Goal: Information Seeking & Learning: Check status

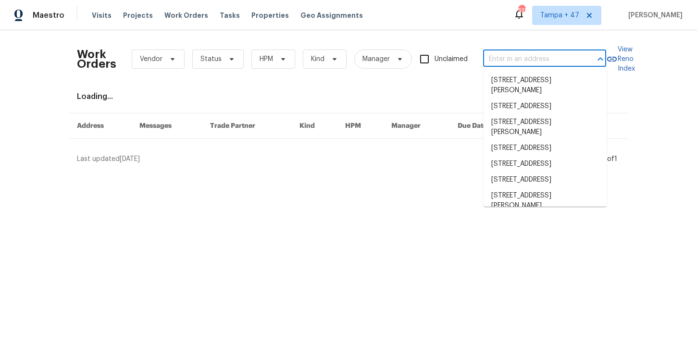
click at [512, 55] on input "text" at bounding box center [531, 59] width 96 height 15
paste input "[STREET_ADDRESS]"
type input "3601 Turkey Path Bnd Cedar Park, TX 78613"
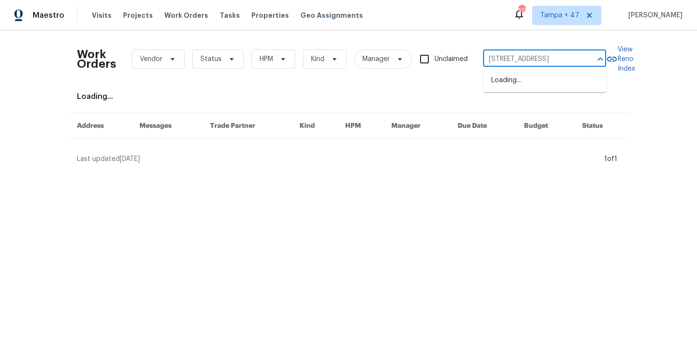
scroll to position [0, 45]
click at [519, 86] on li "3601 Turkey Path Bnd, Cedar Park, TX 78613" at bounding box center [545, 81] width 123 height 16
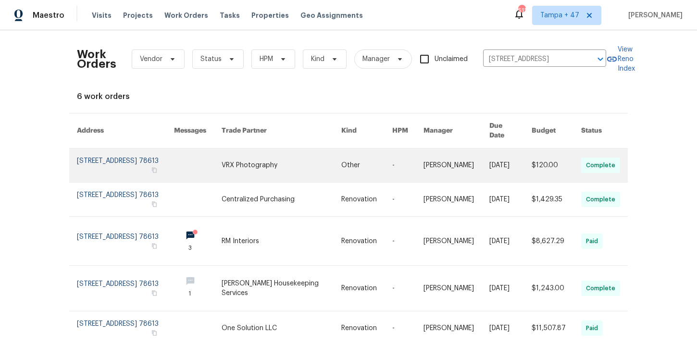
click at [137, 151] on link at bounding box center [125, 166] width 97 height 34
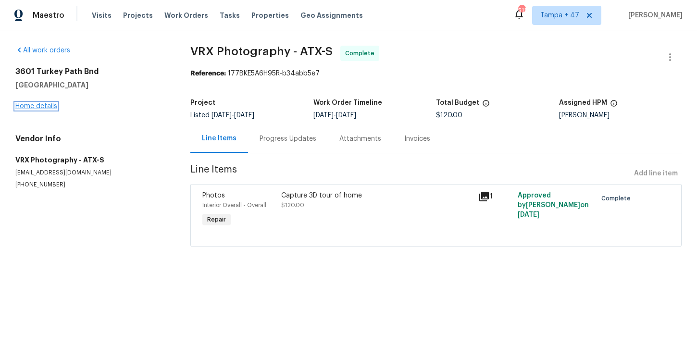
click at [42, 105] on link "Home details" at bounding box center [36, 106] width 42 height 7
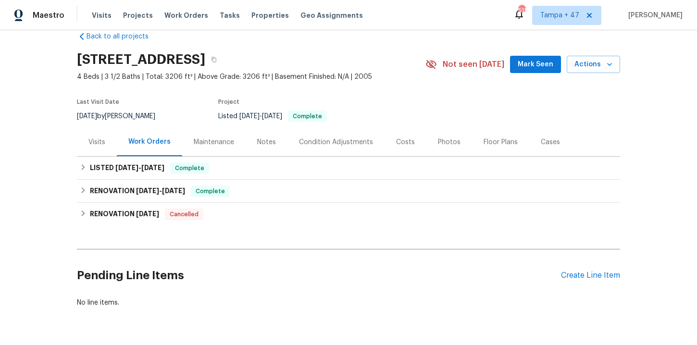
scroll to position [21, 0]
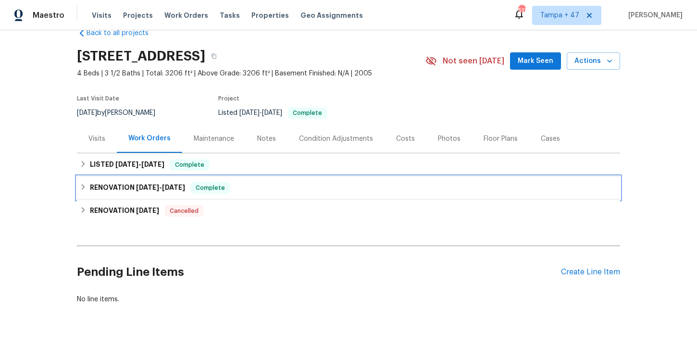
click at [241, 185] on div "RENOVATION 7/7/25 - 7/25/25 Complete" at bounding box center [349, 188] width 538 height 12
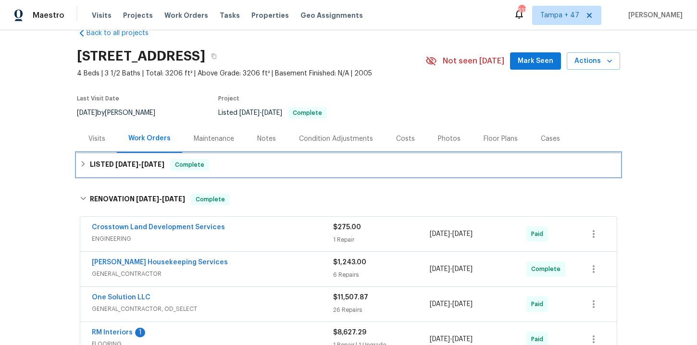
click at [238, 163] on div "LISTED 8/1/25 - 8/2/25 Complete" at bounding box center [349, 165] width 538 height 12
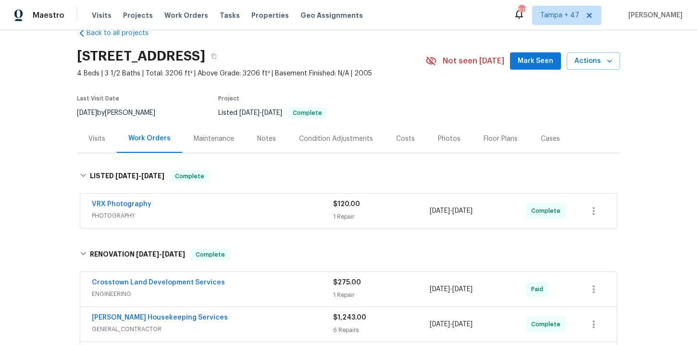
click at [236, 221] on div "VRX Photography PHOTOGRAPHY" at bounding box center [212, 211] width 241 height 23
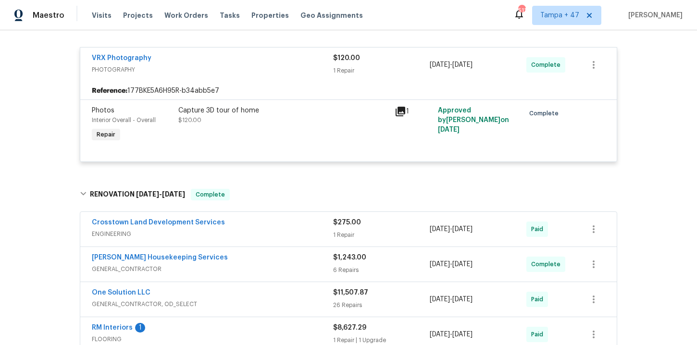
scroll to position [283, 0]
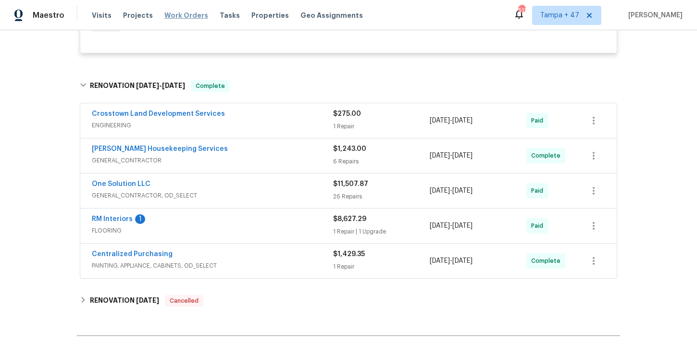
click at [177, 13] on span "Work Orders" at bounding box center [186, 16] width 44 height 10
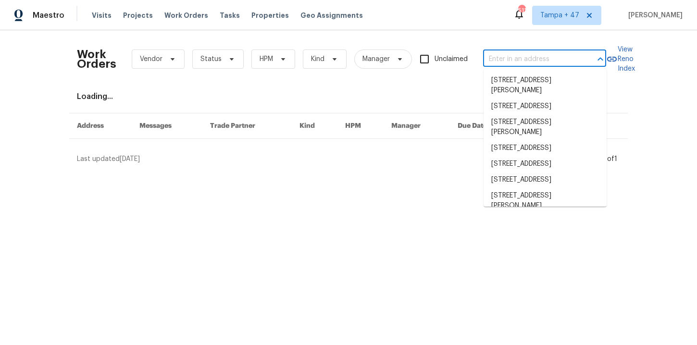
click at [523, 61] on input "text" at bounding box center [531, 59] width 96 height 15
paste input "100 Elm Ridge Way Georgetown, TX 78628"
type input "100 Elm Ridge Way Georgetown, TX 78628"
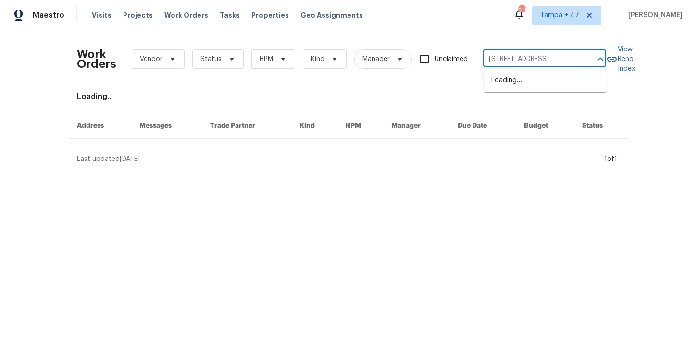
scroll to position [0, 44]
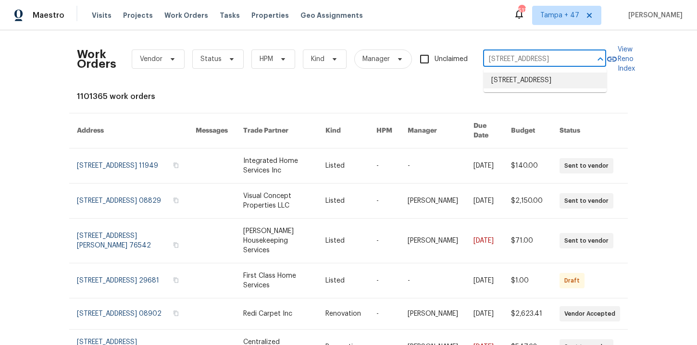
click at [529, 74] on li "100 Elm Ridge Way, Georgetown, TX 78628" at bounding box center [545, 81] width 123 height 16
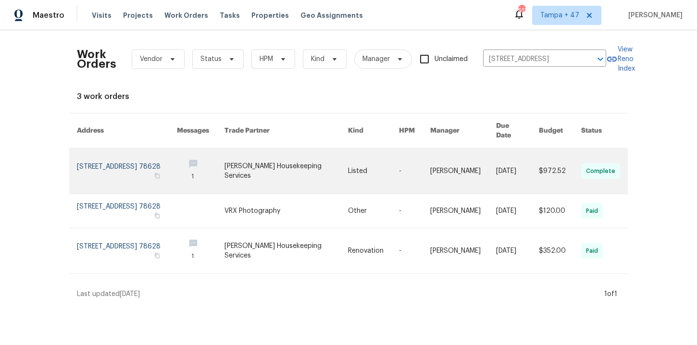
click at [127, 157] on link at bounding box center [127, 171] width 100 height 45
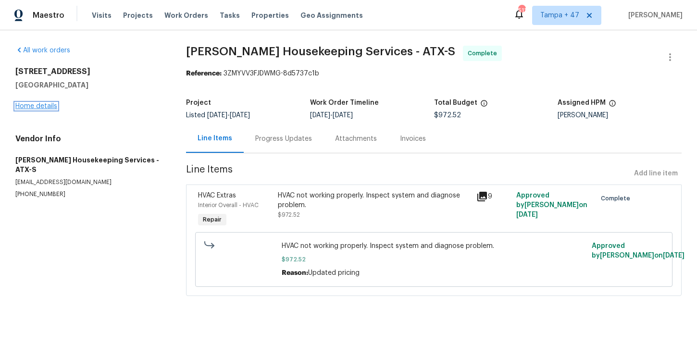
click at [51, 107] on link "Home details" at bounding box center [36, 106] width 42 height 7
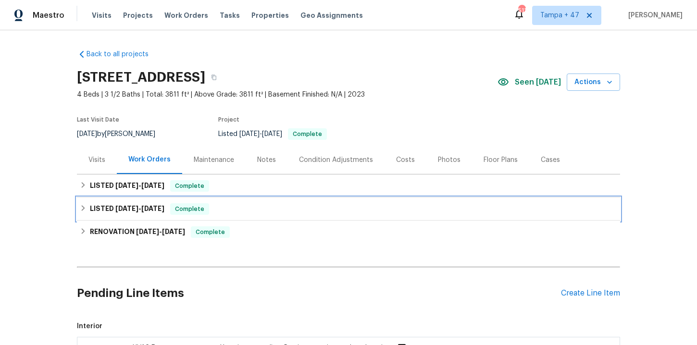
click at [249, 204] on div "LISTED 3/12/25 - 3/13/25 Complete" at bounding box center [349, 209] width 538 height 12
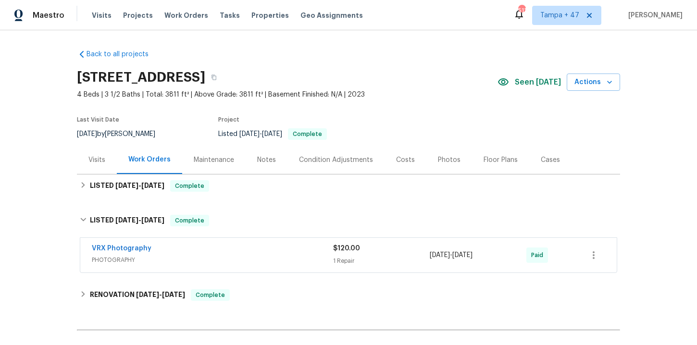
click at [255, 255] on div "VRX Photography" at bounding box center [212, 250] width 241 height 12
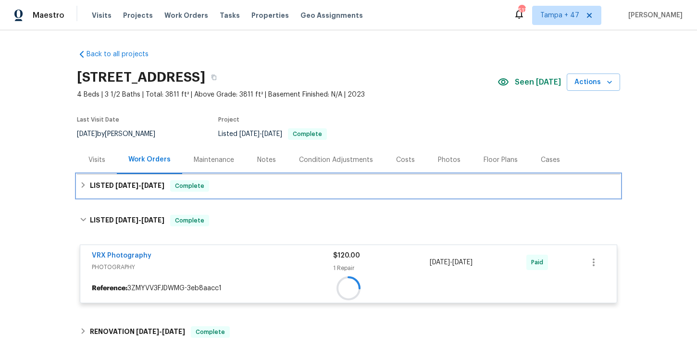
click at [253, 188] on div "LISTED 7/14/25 - 7/18/25 Complete" at bounding box center [349, 186] width 538 height 12
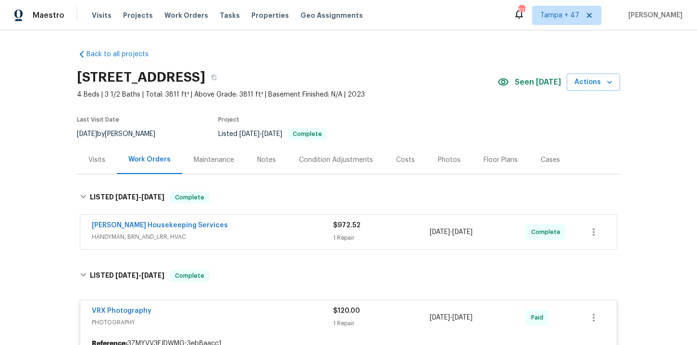
click at [260, 234] on span "HANDYMAN, BRN_AND_LRR, HVAC" at bounding box center [212, 237] width 241 height 10
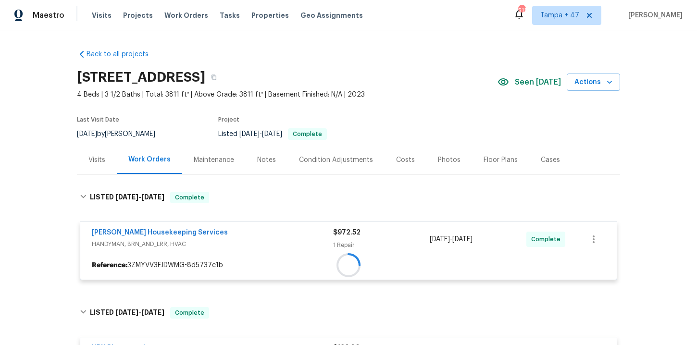
scroll to position [145, 0]
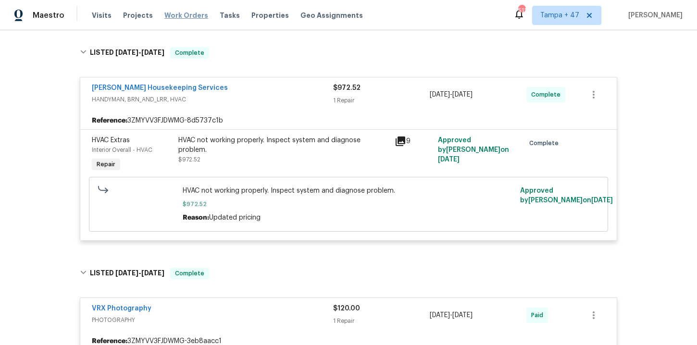
click at [194, 15] on span "Work Orders" at bounding box center [186, 16] width 44 height 10
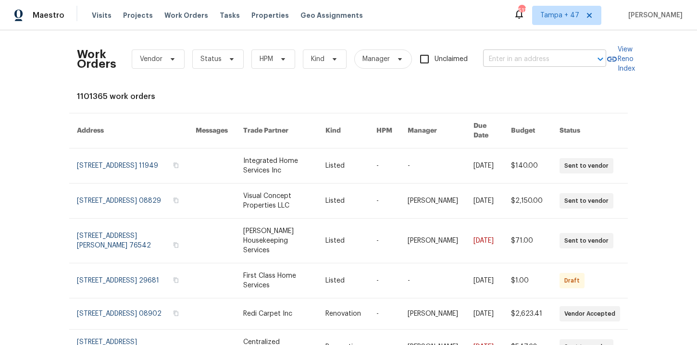
click at [509, 54] on input "text" at bounding box center [531, 59] width 96 height 15
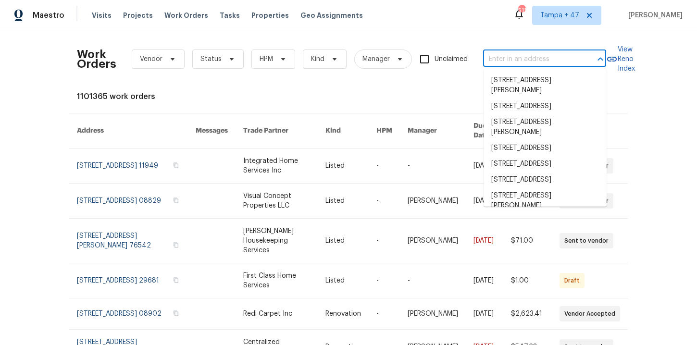
paste input "13 Herndon Ct Clayton, NC 27520"
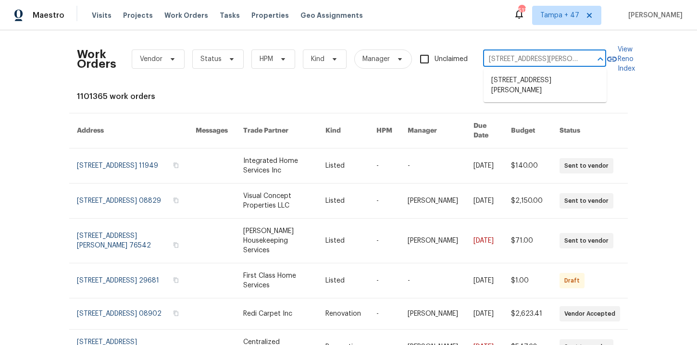
scroll to position [0, 15]
type input "13 Herndon Ct Clayton, NC 27520"
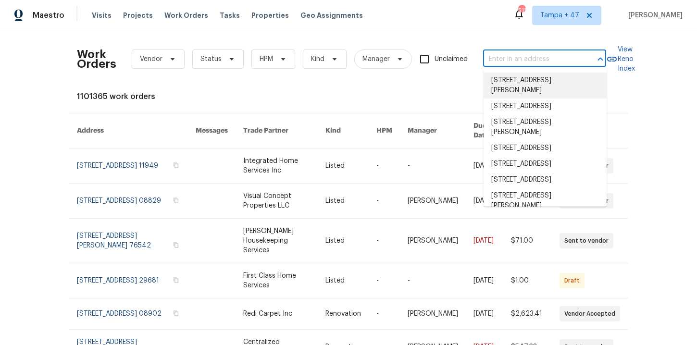
scroll to position [0, 0]
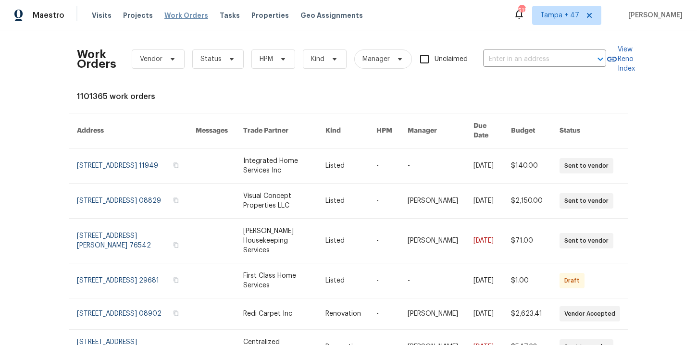
click at [190, 14] on span "Work Orders" at bounding box center [186, 16] width 44 height 10
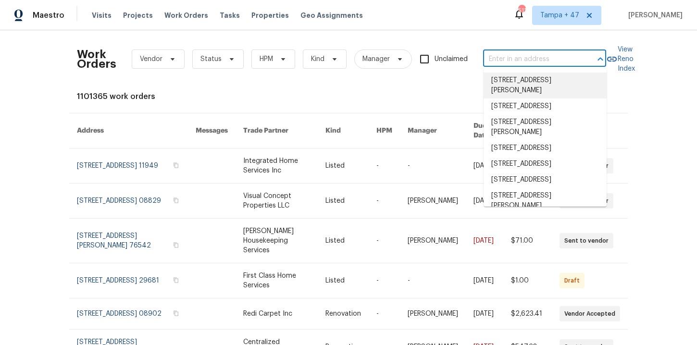
click at [517, 61] on input "text" at bounding box center [531, 59] width 96 height 15
paste input "19491 Paddock View Dr Tampa, FL 33647"
type input "19491 Paddock View Dr Tampa, FL 33647"
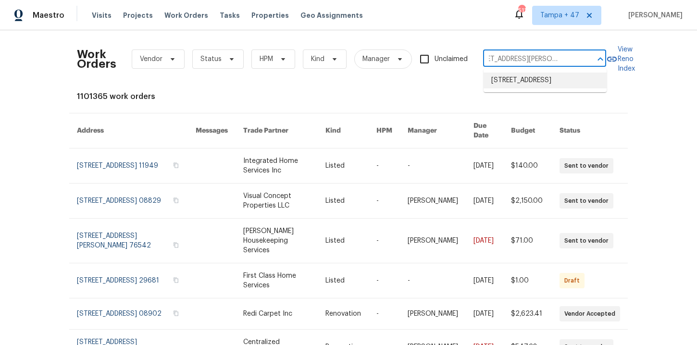
click at [529, 83] on li "19491 Paddock View Dr, Tampa, FL 33647" at bounding box center [545, 81] width 123 height 16
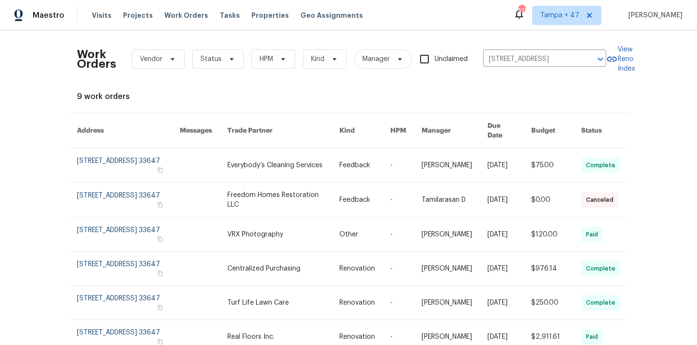
click at [115, 159] on link at bounding box center [128, 166] width 103 height 34
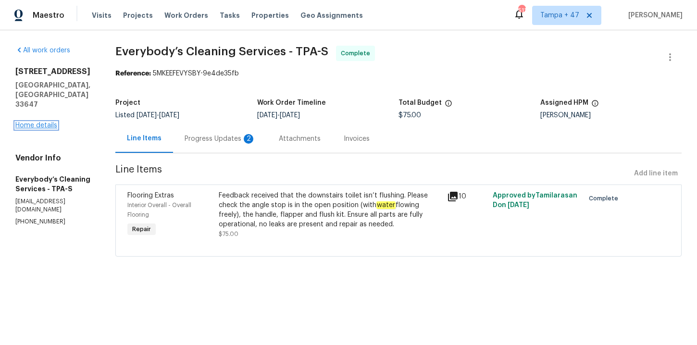
click at [50, 122] on link "Home details" at bounding box center [36, 125] width 42 height 7
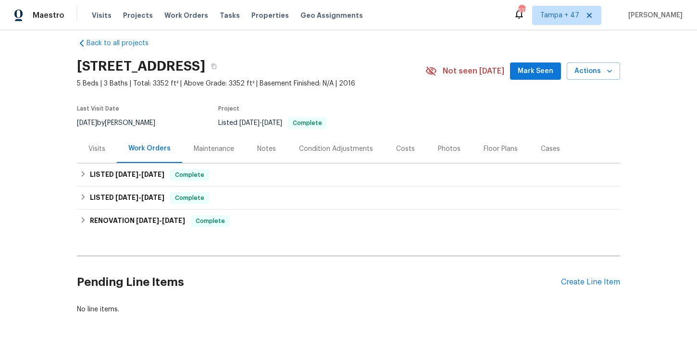
scroll to position [13, 0]
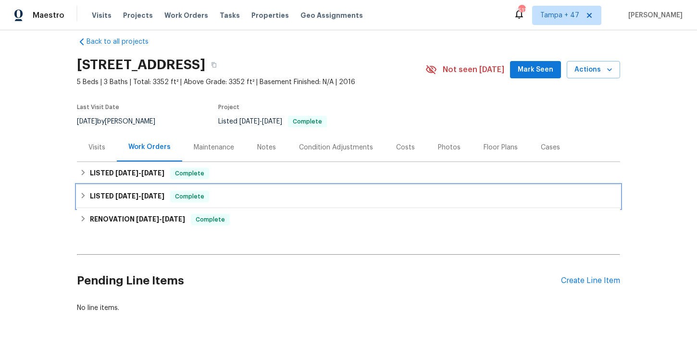
click at [230, 187] on div "LISTED 6/18/25 - 6/19/25 Complete" at bounding box center [348, 196] width 543 height 23
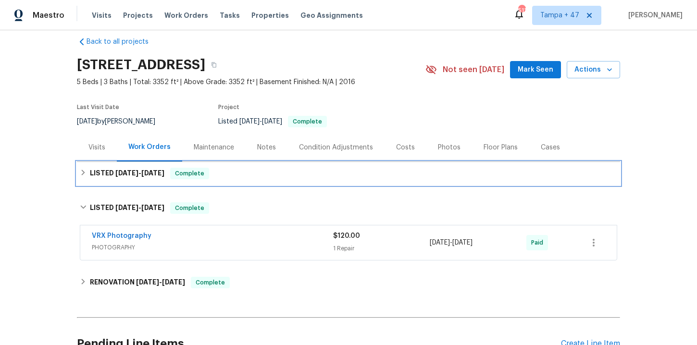
click at [247, 184] on div "LISTED 8/8/25 - 8/13/25 Complete" at bounding box center [348, 173] width 543 height 23
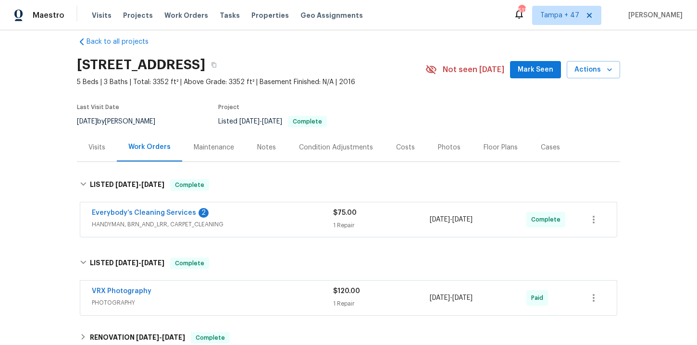
click at [253, 225] on span "HANDYMAN, BRN_AND_LRR, CARPET_CLEANING" at bounding box center [212, 225] width 241 height 10
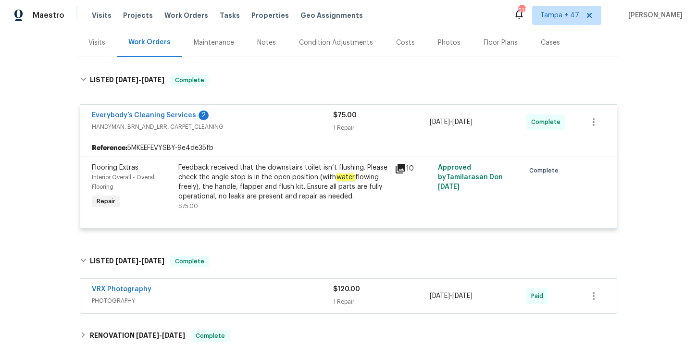
scroll to position [267, 0]
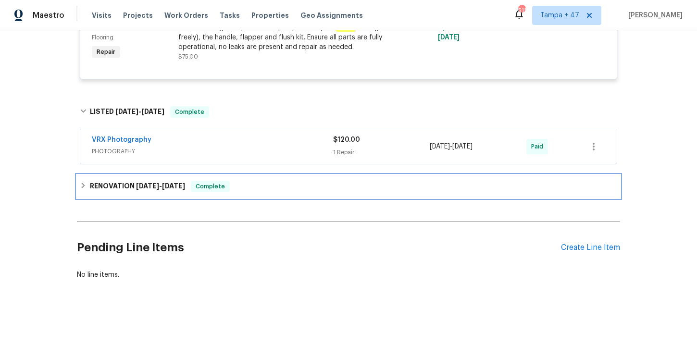
click at [244, 187] on div "RENOVATION 6/2/25 - 6/13/25 Complete" at bounding box center [349, 187] width 538 height 12
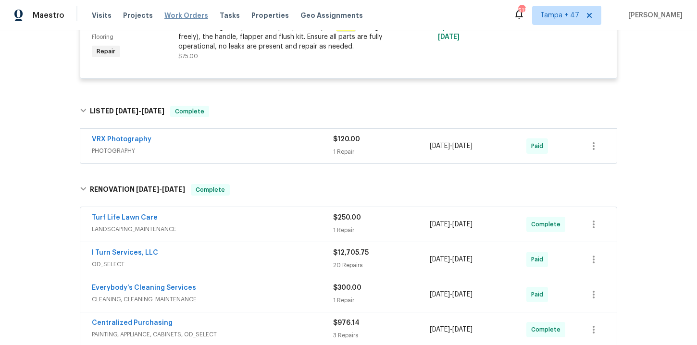
click at [181, 11] on span "Work Orders" at bounding box center [186, 16] width 44 height 10
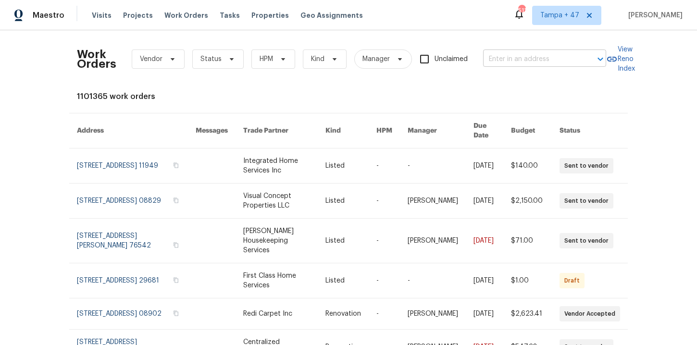
click at [518, 59] on input "text" at bounding box center [531, 59] width 96 height 15
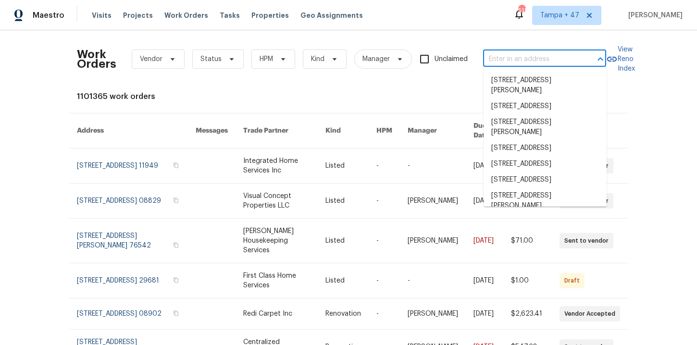
paste input "46027 W Guilder Ave Maricopa, AZ 85139"
type input "46027 W Guilder Ave Maricopa, AZ 85139"
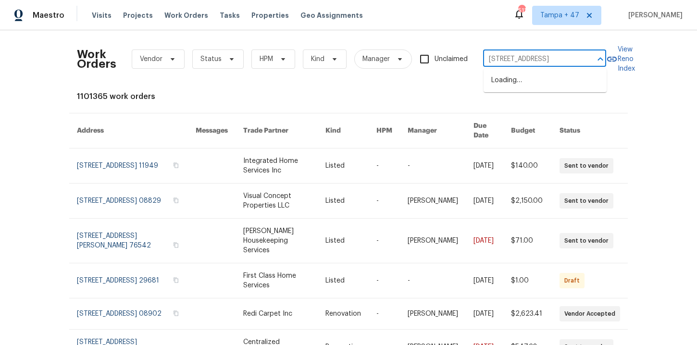
scroll to position [0, 40]
click at [525, 82] on li "46027 W Guilder Ave, Maricopa, AZ 85139" at bounding box center [545, 81] width 123 height 16
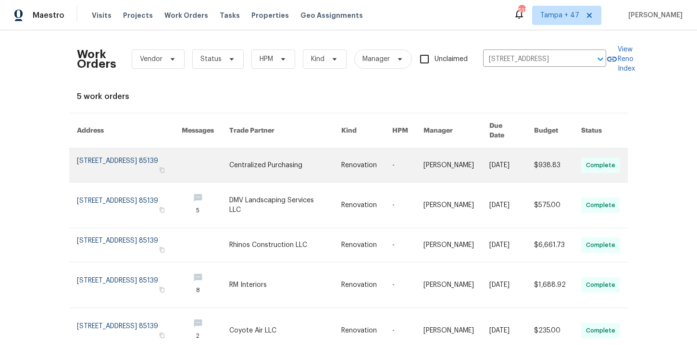
click at [112, 158] on link at bounding box center [129, 166] width 105 height 34
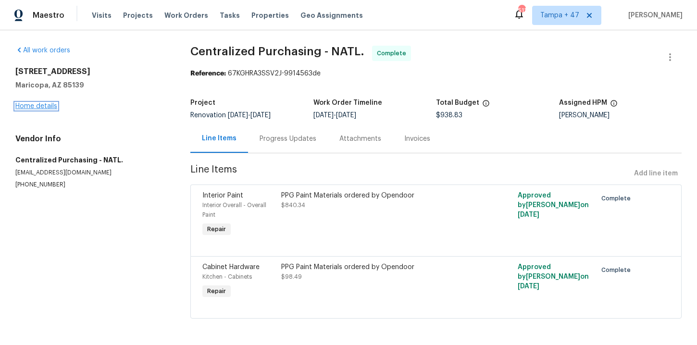
click at [52, 105] on link "Home details" at bounding box center [36, 106] width 42 height 7
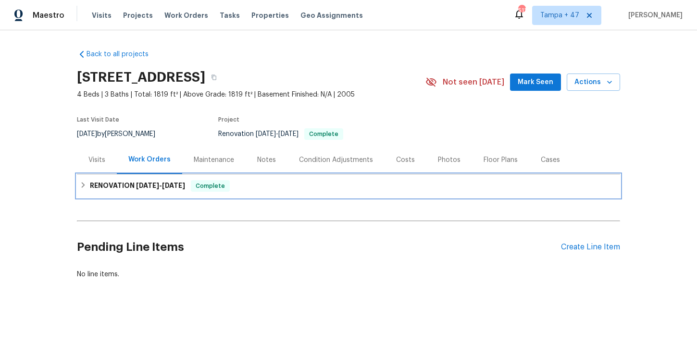
click at [157, 184] on span "8/4/25 - 8/14/25" at bounding box center [160, 185] width 49 height 7
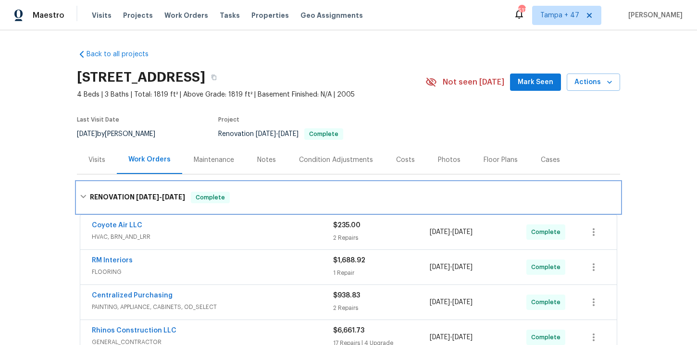
scroll to position [195, 0]
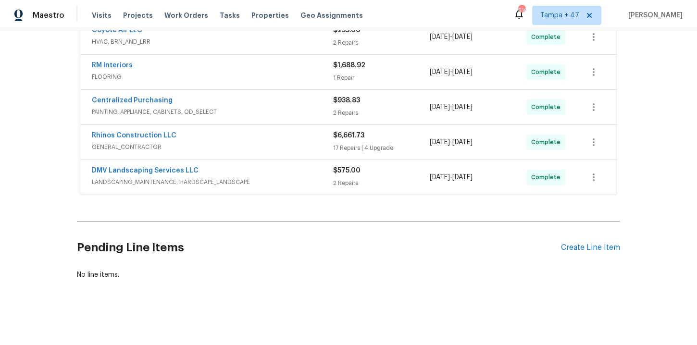
click at [278, 180] on span "LANDSCAPING_MAINTENANCE, HARDSCAPE_LANDSCAPE" at bounding box center [212, 182] width 241 height 10
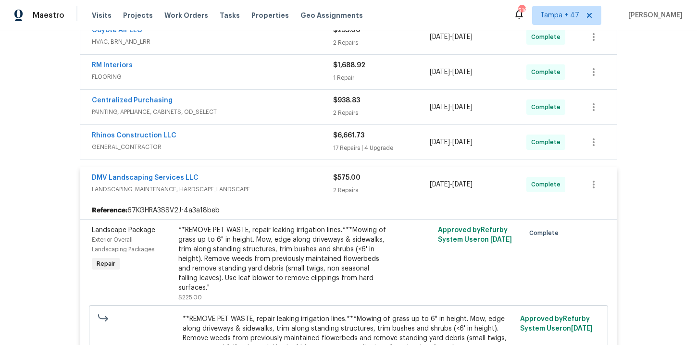
click at [258, 145] on span "GENERAL_CONTRACTOR" at bounding box center [212, 147] width 241 height 10
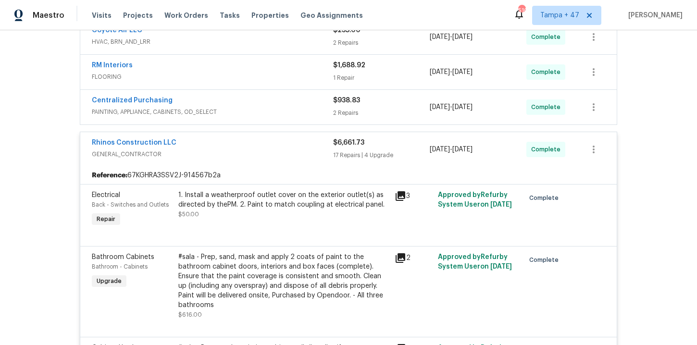
click at [252, 108] on span "PAINTING, APPLIANCE, CABINETS, OD_SELECT" at bounding box center [212, 112] width 241 height 10
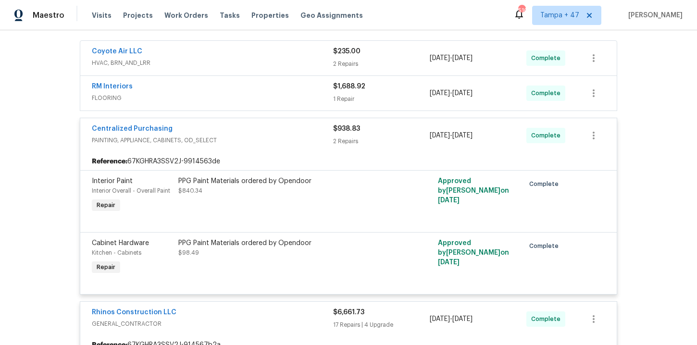
click at [248, 98] on span "FLOORING" at bounding box center [212, 98] width 241 height 10
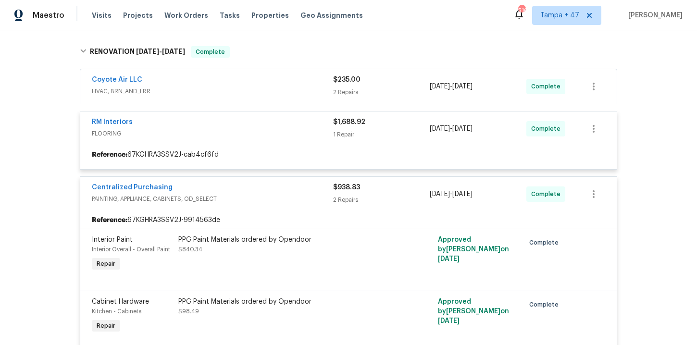
scroll to position [143, 0]
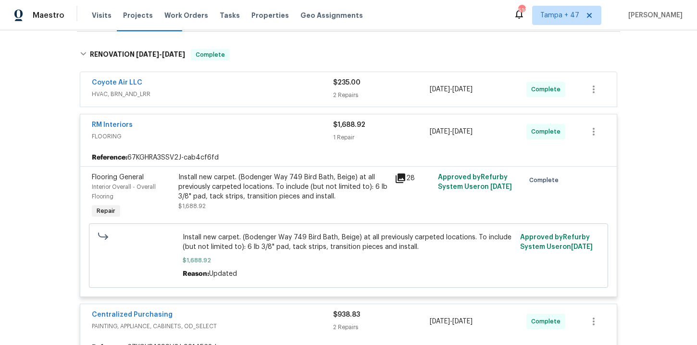
click at [240, 88] on div "Coyote Air LLC" at bounding box center [212, 84] width 241 height 12
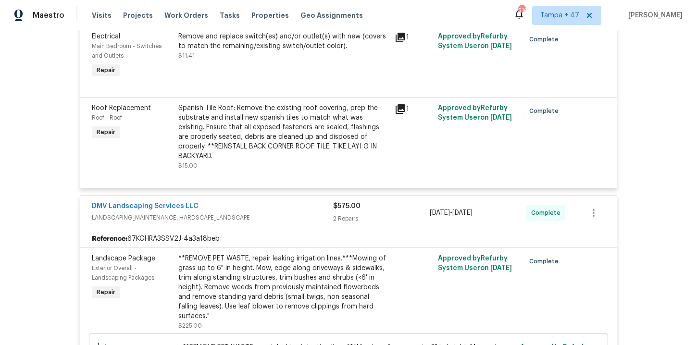
scroll to position [2333, 0]
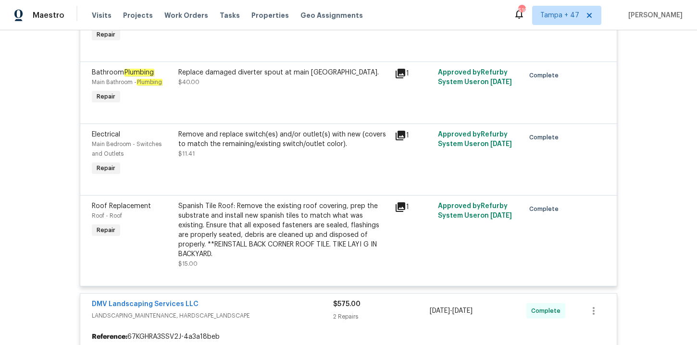
click at [280, 218] on div "Spanish Tile Roof: Remove the existing roof covering, prep the substrate and in…" at bounding box center [283, 231] width 211 height 58
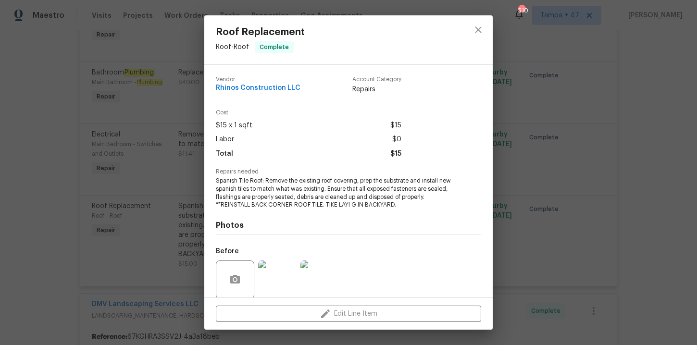
scroll to position [74, 0]
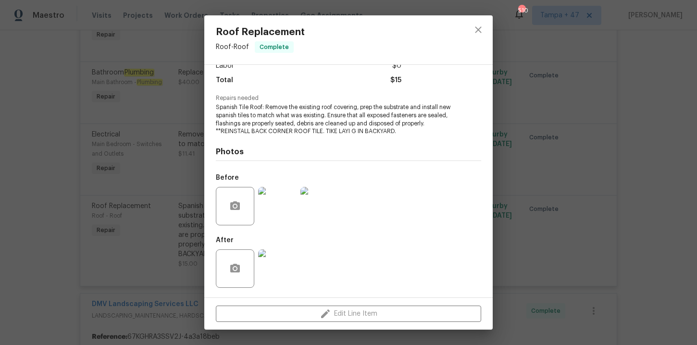
click at [269, 211] on img at bounding box center [277, 206] width 38 height 38
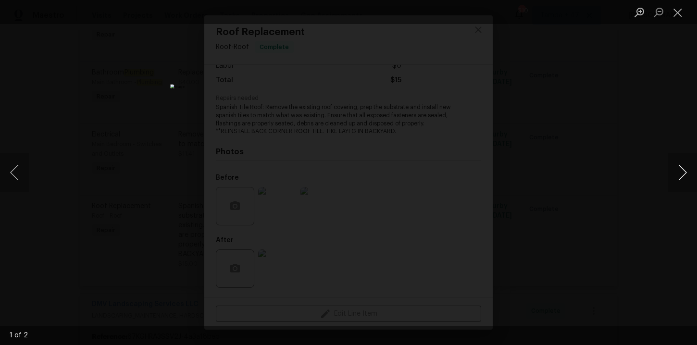
click at [684, 173] on button "Next image" at bounding box center [683, 172] width 29 height 38
click at [680, 12] on button "Close lightbox" at bounding box center [678, 12] width 19 height 17
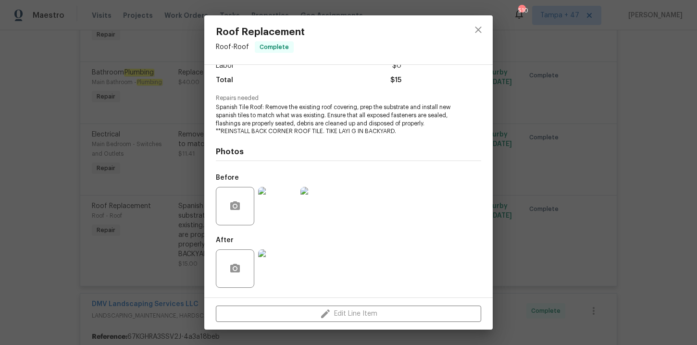
click at [632, 92] on div "Roof Replacement Roof - Roof Complete Vendor Rhinos Construction LLC Account Ca…" at bounding box center [348, 172] width 697 height 345
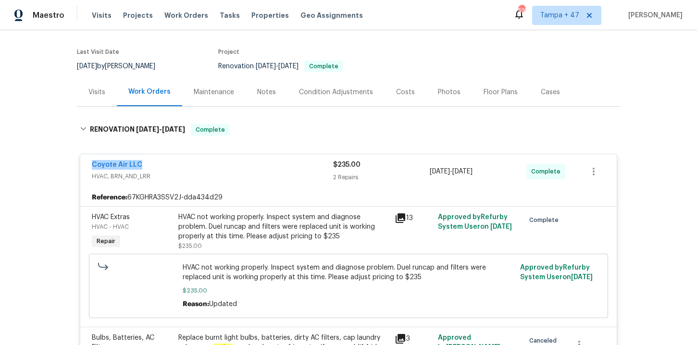
scroll to position [2804, 0]
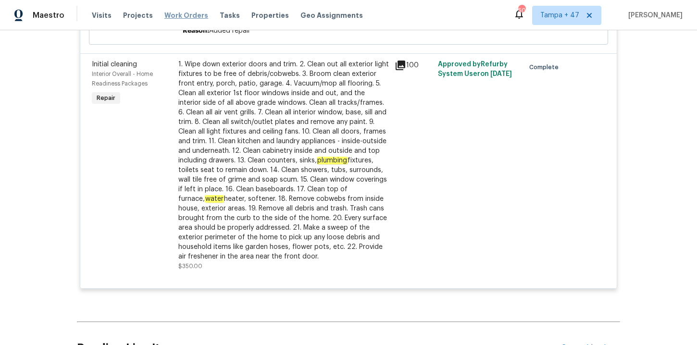
click at [183, 13] on span "Work Orders" at bounding box center [186, 16] width 44 height 10
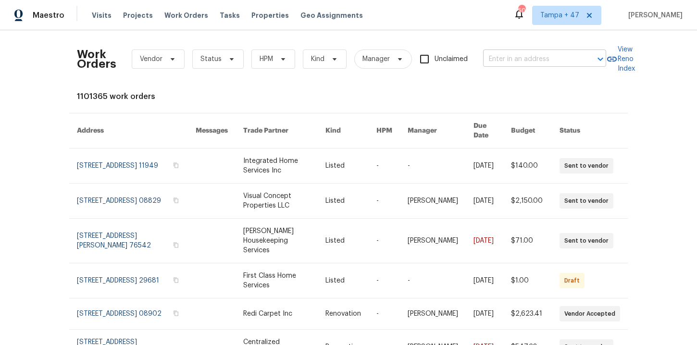
click at [516, 65] on input "text" at bounding box center [531, 59] width 96 height 15
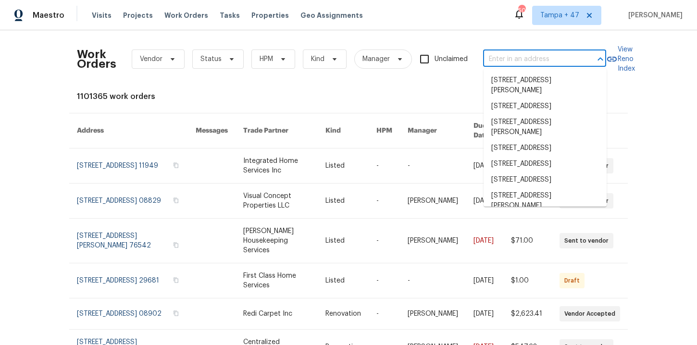
paste input "411 Thomas Ave Frostproof, FL 33843"
type input "411 Thomas Ave Frostproof, FL 33843"
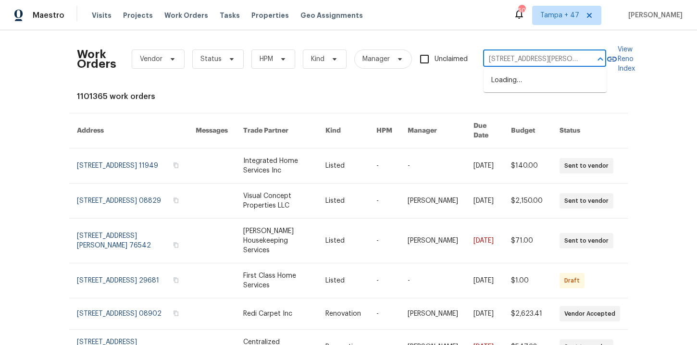
scroll to position [0, 26]
click at [518, 83] on li "411 Thomas Ave, Frostproof, FL 33843" at bounding box center [545, 86] width 123 height 26
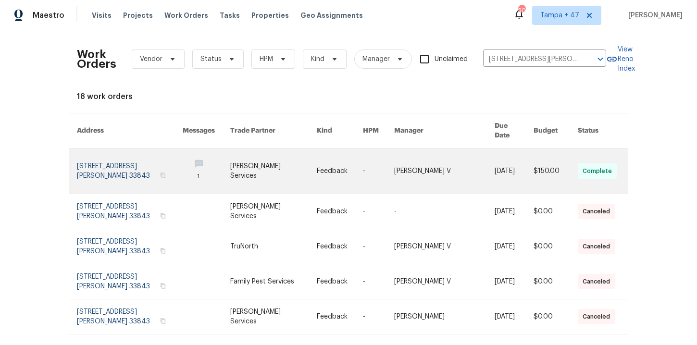
click at [130, 158] on link at bounding box center [130, 171] width 106 height 45
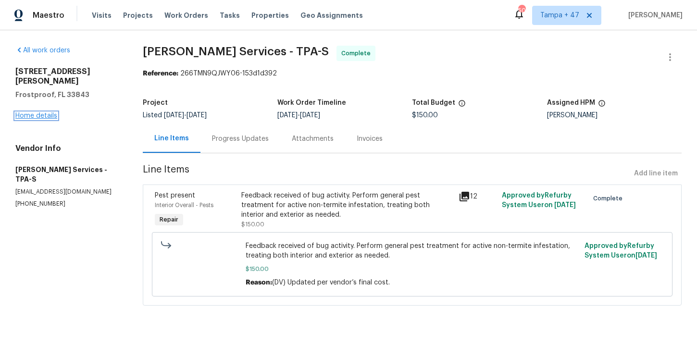
click at [47, 113] on link "Home details" at bounding box center [36, 116] width 42 height 7
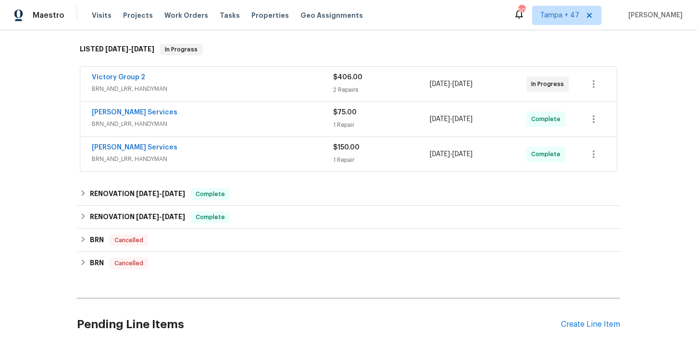
scroll to position [151, 0]
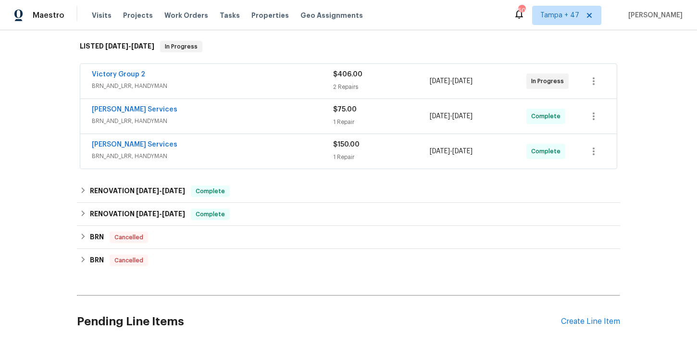
click at [246, 156] on span "BRN_AND_LRR, HANDYMAN" at bounding box center [212, 157] width 241 height 10
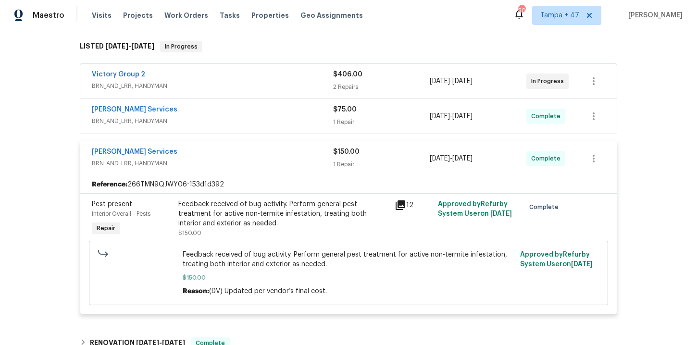
click at [234, 123] on span "BRN_AND_LRR, HANDYMAN" at bounding box center [212, 121] width 241 height 10
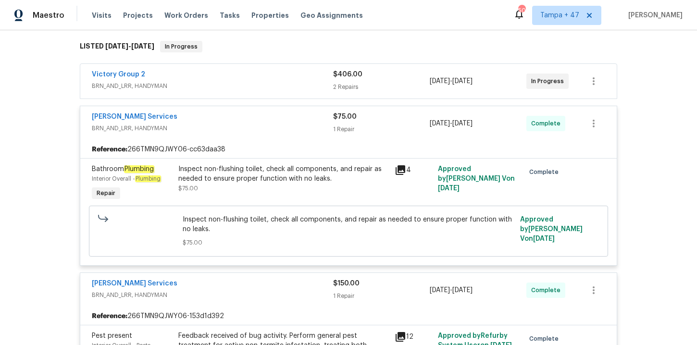
click at [228, 75] on div "Victory Group 2" at bounding box center [212, 76] width 241 height 12
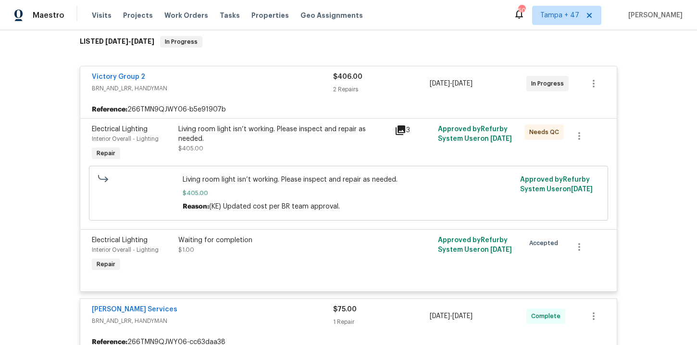
scroll to position [155, 0]
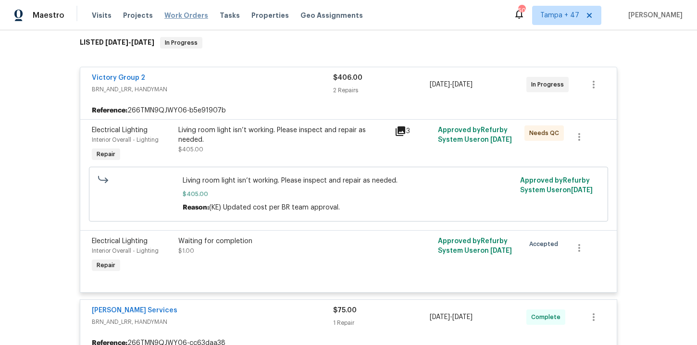
click at [187, 15] on span "Work Orders" at bounding box center [186, 16] width 44 height 10
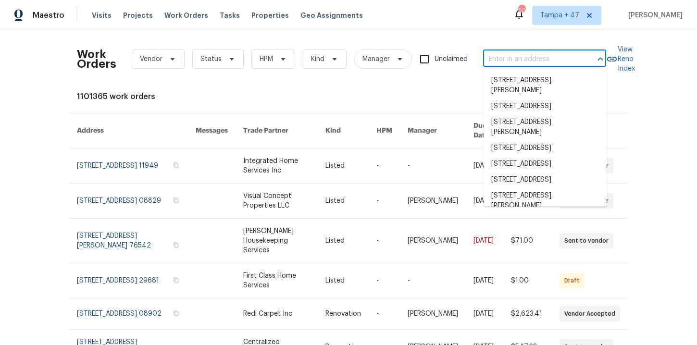
click at [513, 54] on input "text" at bounding box center [531, 59] width 96 height 15
paste input "136 Victor Cir NW Atlanta, GA 30314"
type input "136 Victor Cir NW Atlanta, GA 30314"
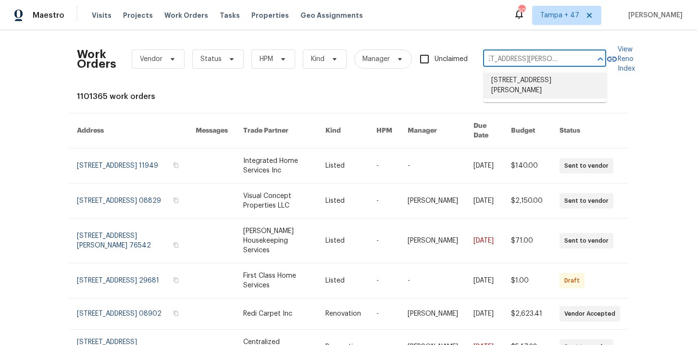
click at [531, 82] on li "[STREET_ADDRESS][PERSON_NAME]" at bounding box center [545, 86] width 123 height 26
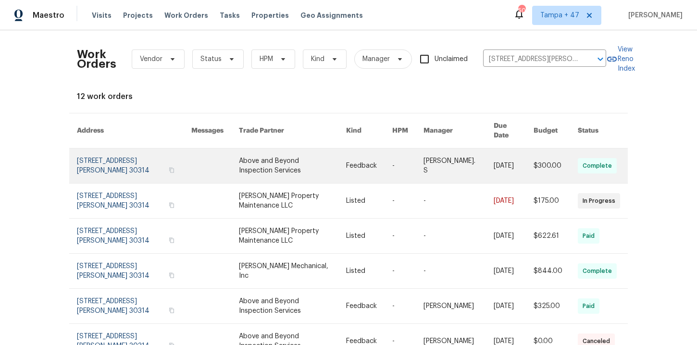
click at [123, 163] on link at bounding box center [134, 166] width 114 height 35
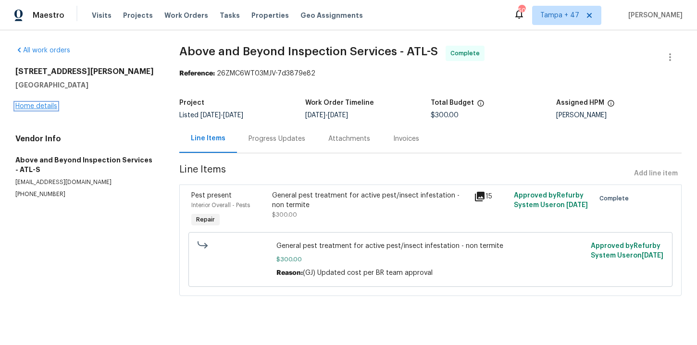
click at [46, 107] on link "Home details" at bounding box center [36, 106] width 42 height 7
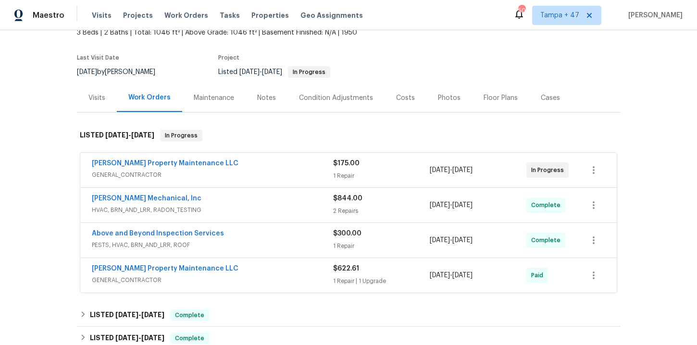
scroll to position [138, 0]
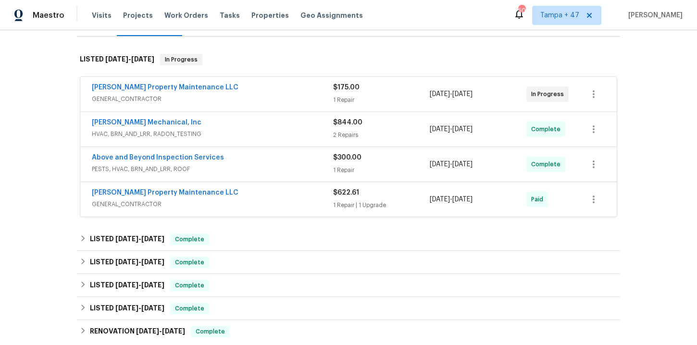
click at [246, 164] on span "PESTS, HVAC, BRN_AND_LRR, ROOF" at bounding box center [212, 169] width 241 height 10
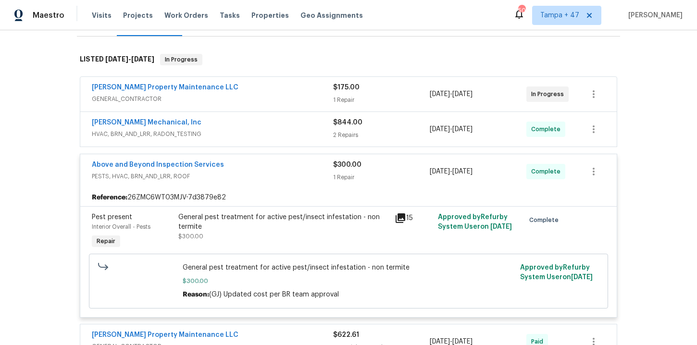
click at [235, 134] on span "HVAC, BRN_AND_LRR, RADON_TESTING" at bounding box center [212, 134] width 241 height 10
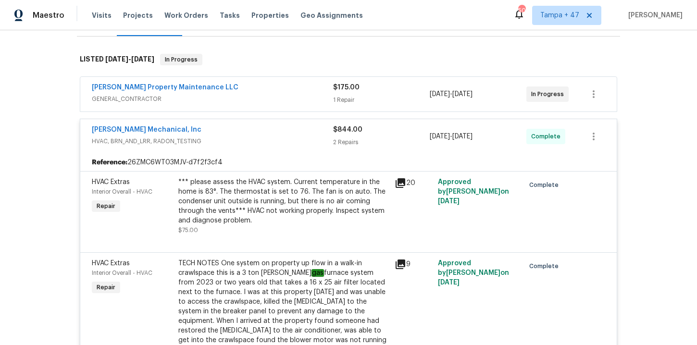
click at [275, 89] on div "[PERSON_NAME] Property Maintenance LLC" at bounding box center [212, 89] width 241 height 12
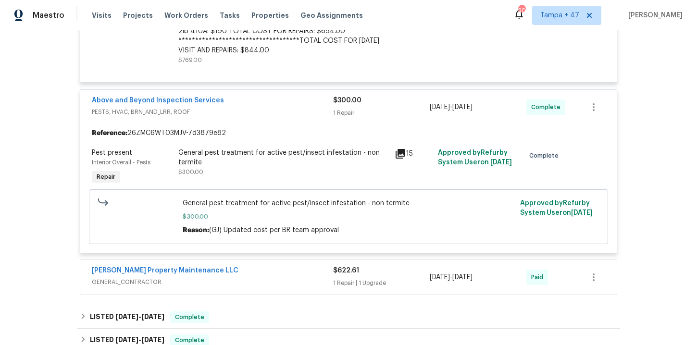
scroll to position [689, 0]
click at [272, 111] on span "PESTS, HVAC, BRN_AND_LRR, ROOF" at bounding box center [212, 111] width 241 height 10
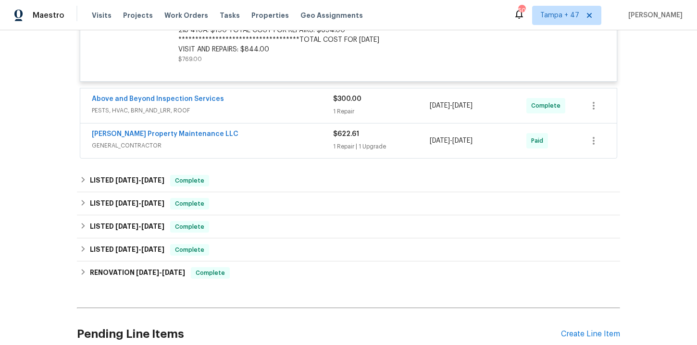
click at [279, 109] on span "PESTS, HVAC, BRN_AND_LRR, ROOF" at bounding box center [212, 111] width 241 height 10
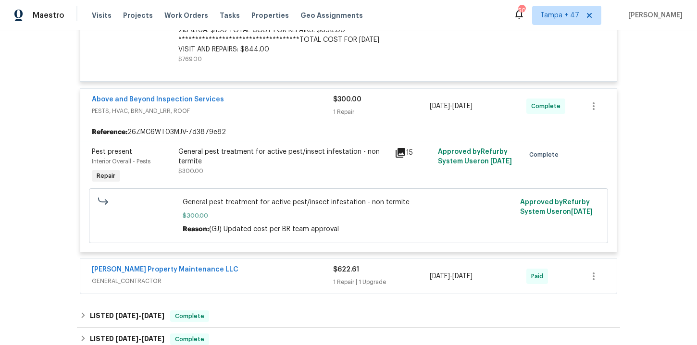
click at [306, 164] on div "General pest treatment for active pest/insect infestation - non termite" at bounding box center [283, 156] width 211 height 19
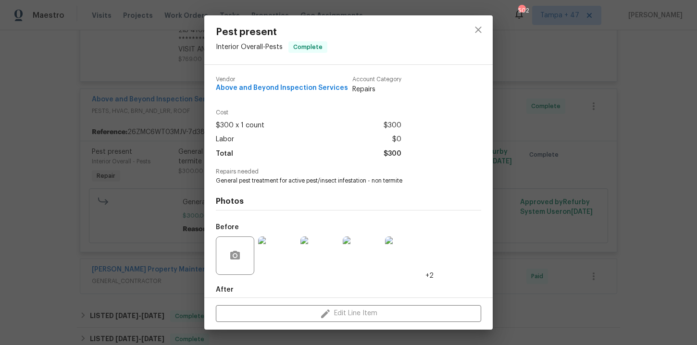
click at [253, 88] on span "Above and Beyond Inspection Services" at bounding box center [282, 88] width 132 height 7
copy span "Above and Beyond Inspection Services"
click at [647, 111] on div "Pest present Interior Overall - Pests Complete Vendor Above and Beyond Inspecti…" at bounding box center [348, 172] width 697 height 345
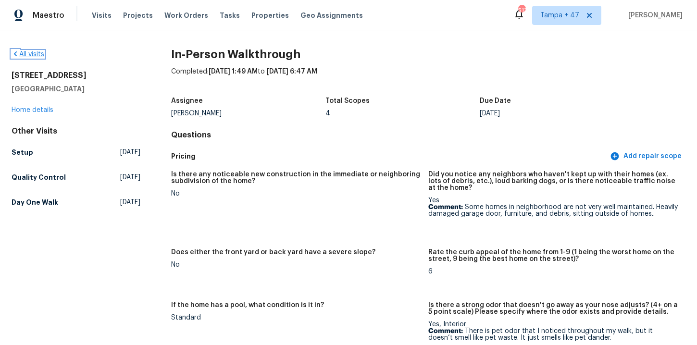
click at [38, 54] on link "All visits" at bounding box center [28, 54] width 33 height 7
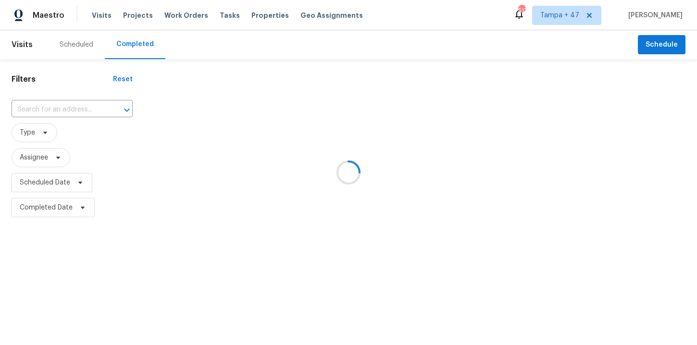
click at [61, 108] on div at bounding box center [348, 172] width 697 height 345
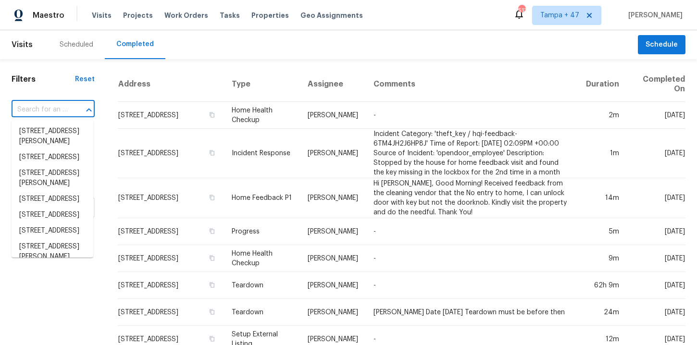
click at [51, 109] on input "text" at bounding box center [40, 109] width 56 height 15
paste input "46027 W Guilder Ave Maricopa, AZ 85139"
type input "46027 W Guilder Ave Maricopa, AZ 85139"
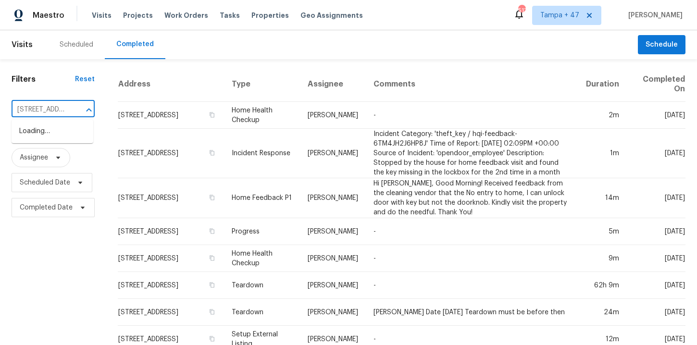
scroll to position [0, 81]
click at [55, 135] on li "46027 W Guilder Ave, Maricopa, AZ 85139" at bounding box center [53, 132] width 82 height 16
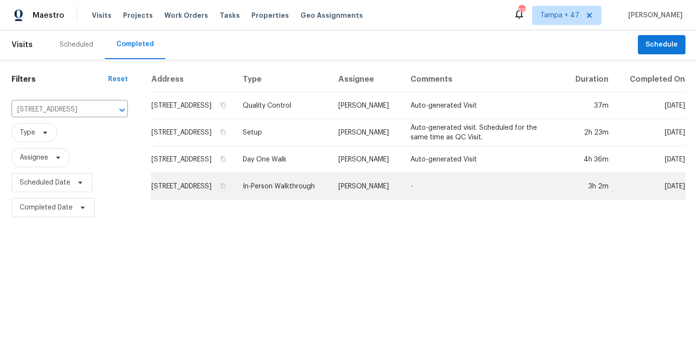
click at [292, 200] on td "In-Person Walkthrough" at bounding box center [283, 186] width 96 height 27
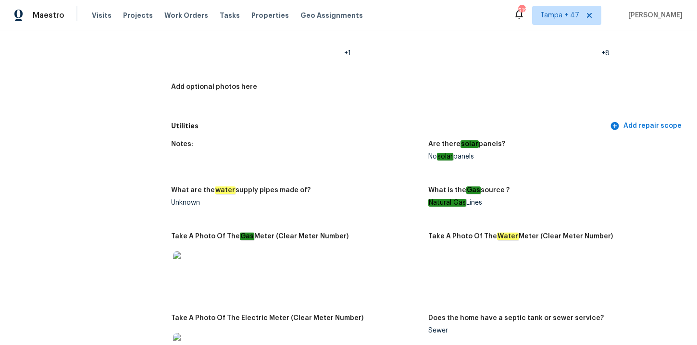
scroll to position [746, 0]
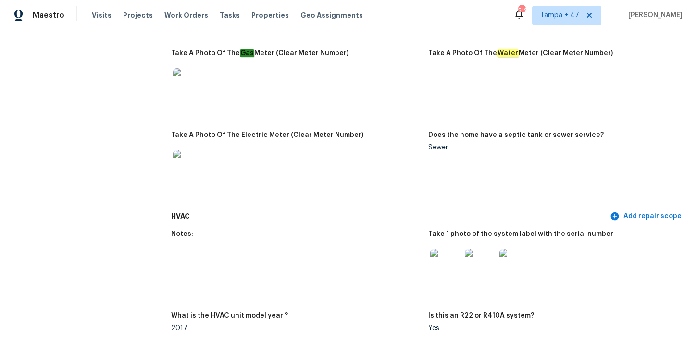
click at [445, 257] on img at bounding box center [445, 264] width 31 height 31
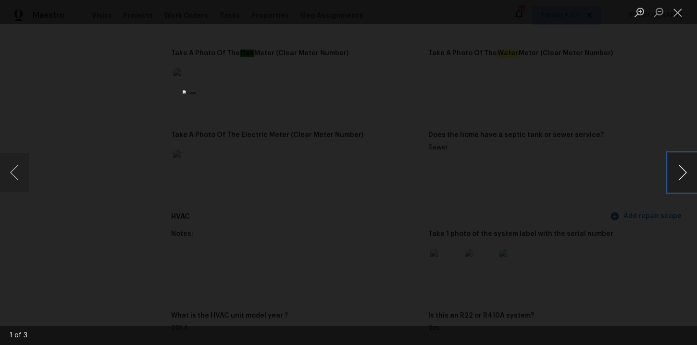
click at [680, 170] on button "Next image" at bounding box center [683, 172] width 29 height 38
click at [677, 12] on button "Close lightbox" at bounding box center [678, 12] width 19 height 17
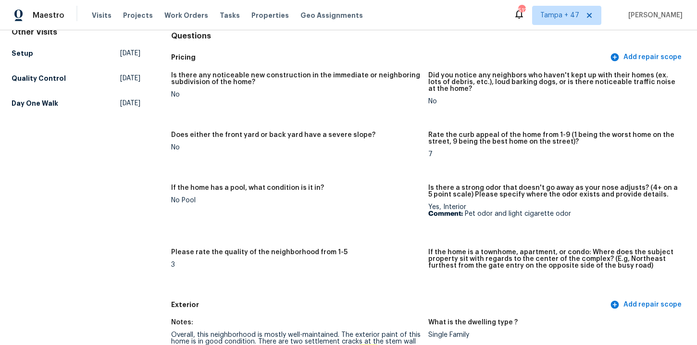
scroll to position [1926, 0]
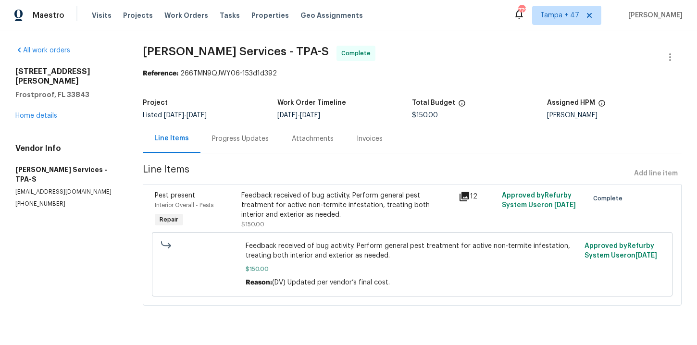
click at [229, 147] on div "Progress Updates" at bounding box center [241, 139] width 80 height 28
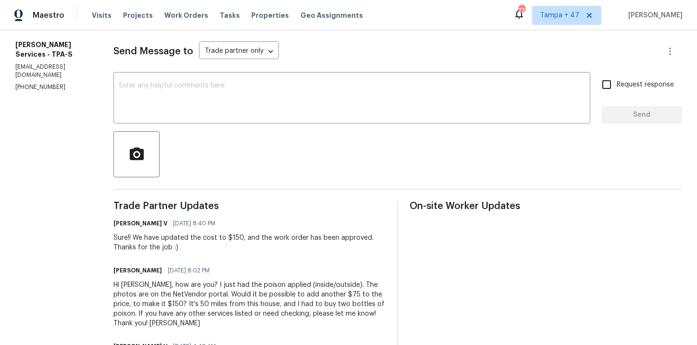
scroll to position [109, 0]
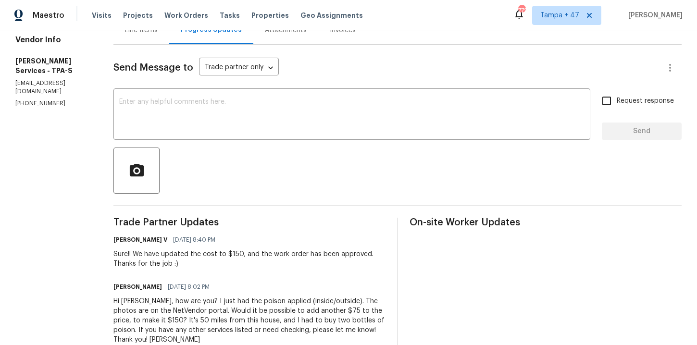
click at [155, 32] on div "Line Items" at bounding box center [141, 30] width 33 height 10
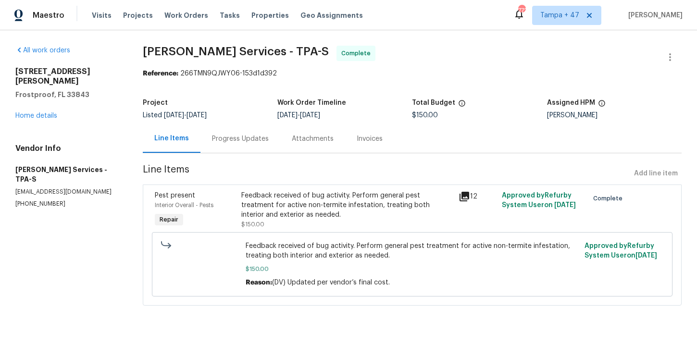
click at [393, 200] on div "Feedback received of bug activity. Perform general pest treatment for active no…" at bounding box center [346, 205] width 211 height 29
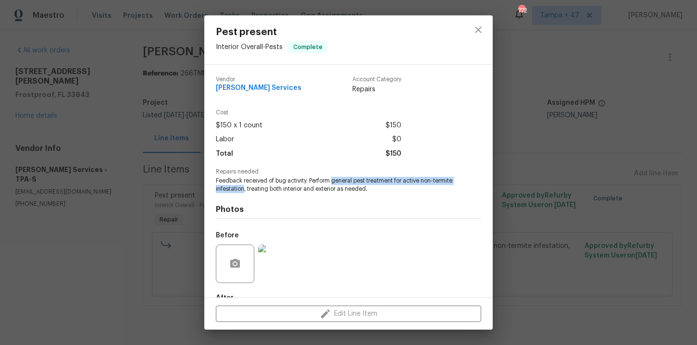
drag, startPoint x: 333, startPoint y: 182, endPoint x: 265, endPoint y: 189, distance: 69.1
click at [265, 189] on span "Feedback received of bug activity. Perform general pest treatment for active no…" at bounding box center [335, 185] width 239 height 16
click at [286, 186] on span "Feedback received of bug activity. Perform general pest treatment for active no…" at bounding box center [335, 185] width 239 height 16
drag, startPoint x: 332, startPoint y: 180, endPoint x: 406, endPoint y: 182, distance: 73.6
click at [406, 182] on span "Feedback received of bug activity. Perform general pest treatment for active no…" at bounding box center [335, 185] width 239 height 16
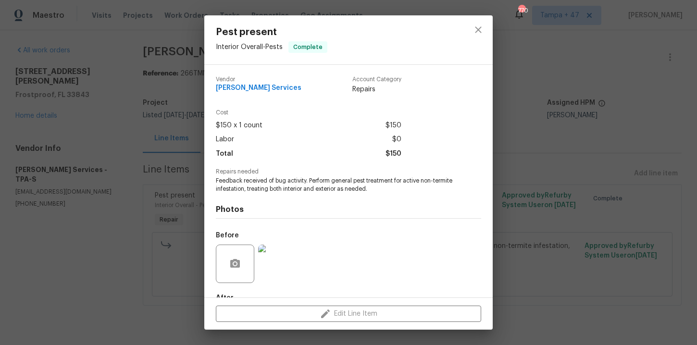
click at [410, 191] on span "Feedback received of bug activity. Perform general pest treatment for active no…" at bounding box center [335, 185] width 239 height 16
click at [251, 85] on span "Gabler Services" at bounding box center [259, 88] width 86 height 7
copy span "Gabler Services"
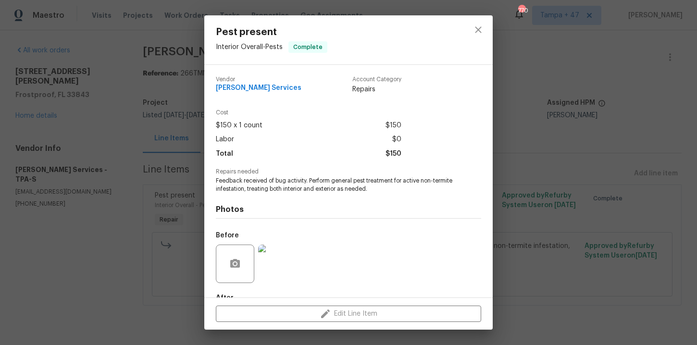
click at [544, 135] on div "Pest present Interior Overall - Pests Complete Vendor Gabler Services Account C…" at bounding box center [348, 172] width 697 height 345
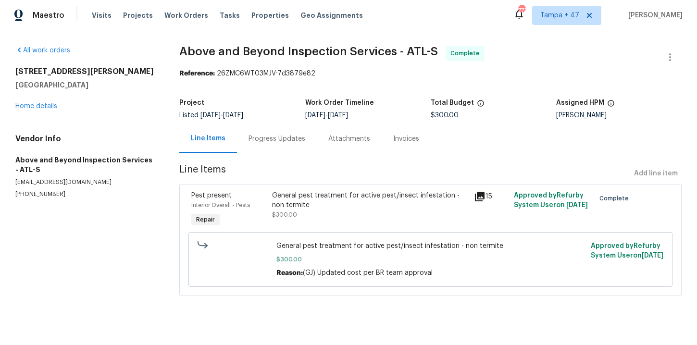
click at [289, 140] on div "Progress Updates" at bounding box center [277, 139] width 57 height 10
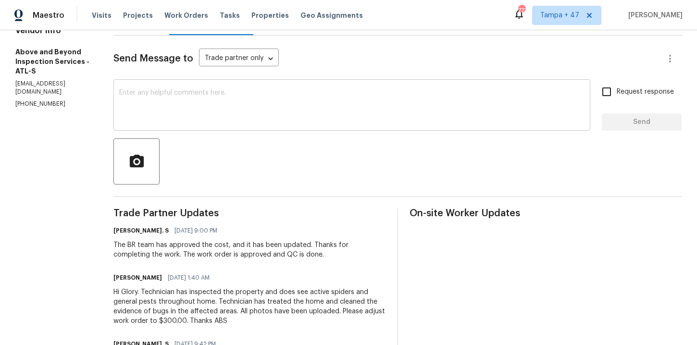
scroll to position [305, 0]
